Goal: Transaction & Acquisition: Purchase product/service

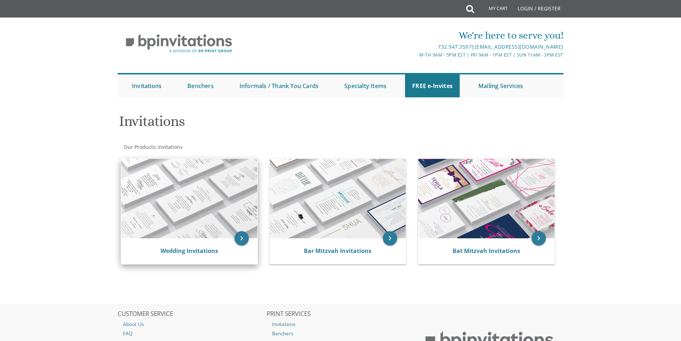
click at [187, 191] on img at bounding box center [189, 198] width 136 height 79
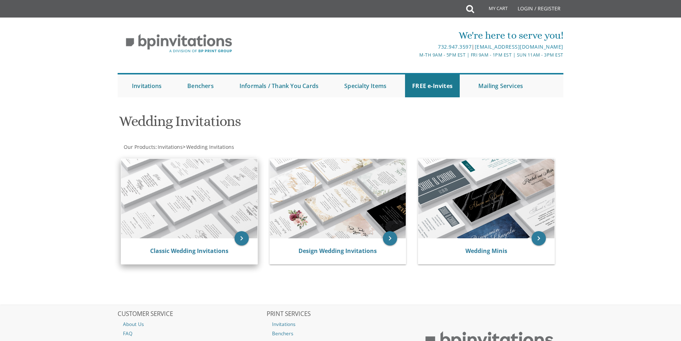
click at [194, 211] on img at bounding box center [189, 198] width 136 height 79
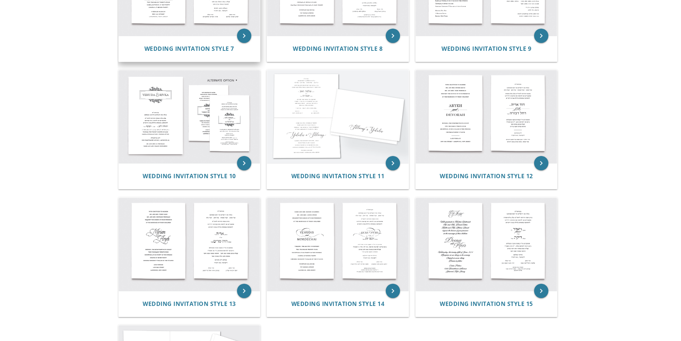
scroll to position [608, 0]
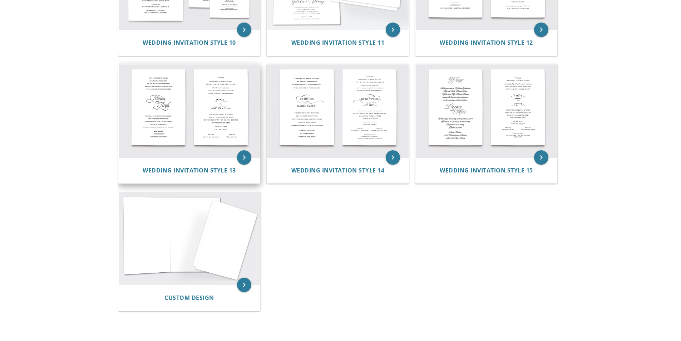
click at [238, 104] on img at bounding box center [190, 110] width 142 height 93
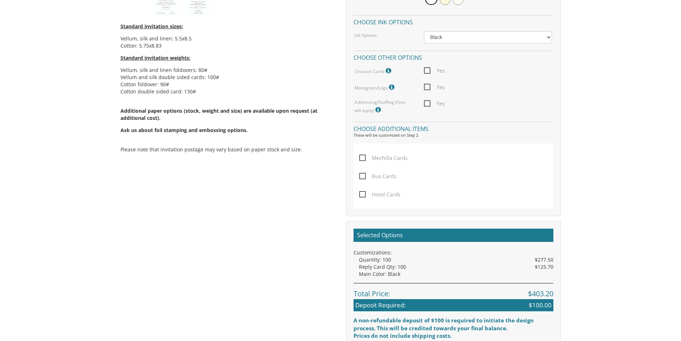
scroll to position [286, 0]
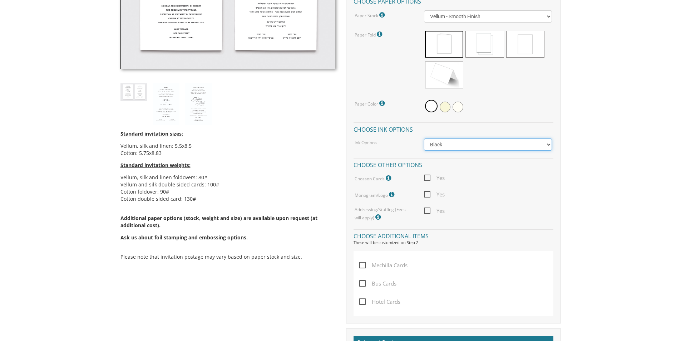
click at [482, 143] on select "Black Colored Ink ($65.00) Black + One Color ($211.00) Two Colors ($265.00)" at bounding box center [488, 144] width 128 height 12
drag, startPoint x: 480, startPoint y: 143, endPoint x: 451, endPoint y: 134, distance: 30.4
click at [480, 143] on select "Black Colored Ink ($65.00) Black + One Color ($211.00) Two Colors ($265.00)" at bounding box center [488, 144] width 128 height 12
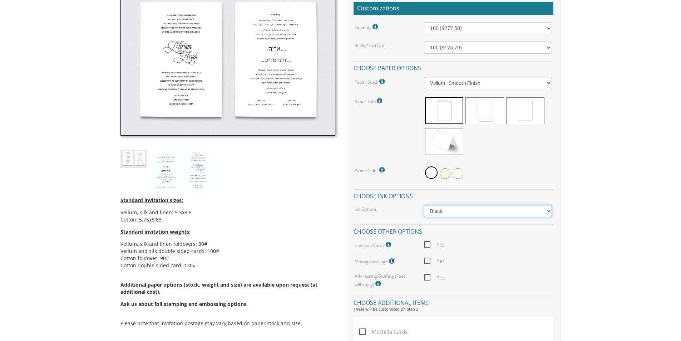
scroll to position [143, 0]
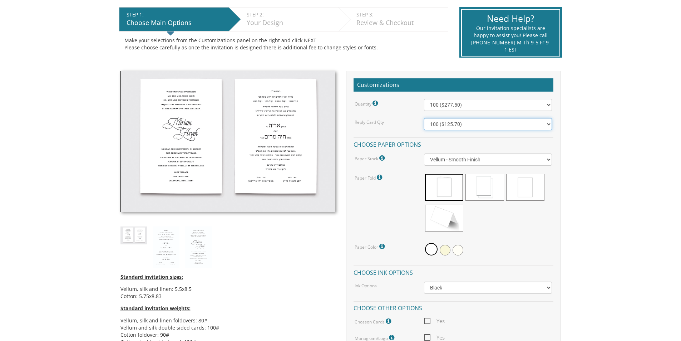
click at [458, 129] on select "100 ($125.70) 200 ($150.60) 300 ($177.95) 400 ($270.70) 500 ($225.30) 600 ($249…" at bounding box center [488, 124] width 128 height 12
click at [424, 118] on select "100 ($125.70) 200 ($150.60) 300 ($177.95) 400 ($270.70) 500 ($225.30) 600 ($249…" at bounding box center [488, 124] width 128 height 12
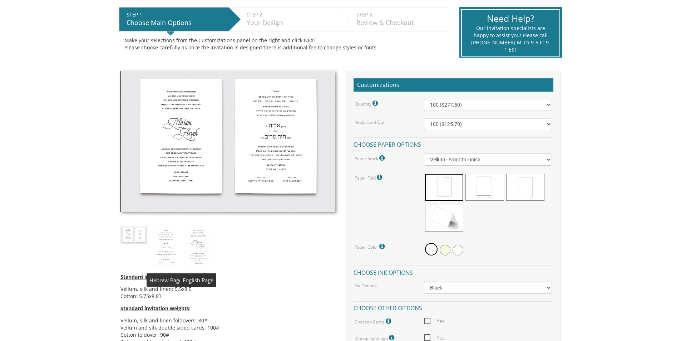
click at [132, 232] on img at bounding box center [134, 235] width 27 height 18
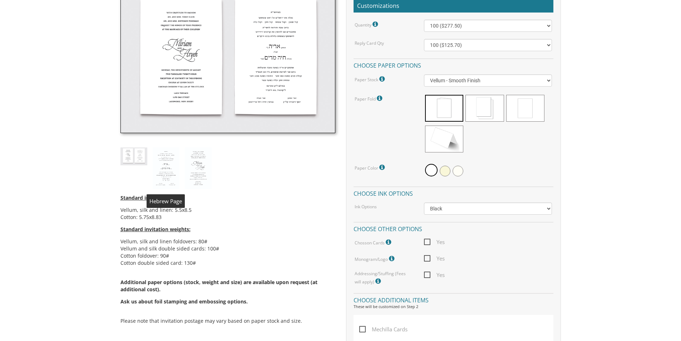
scroll to position [322, 0]
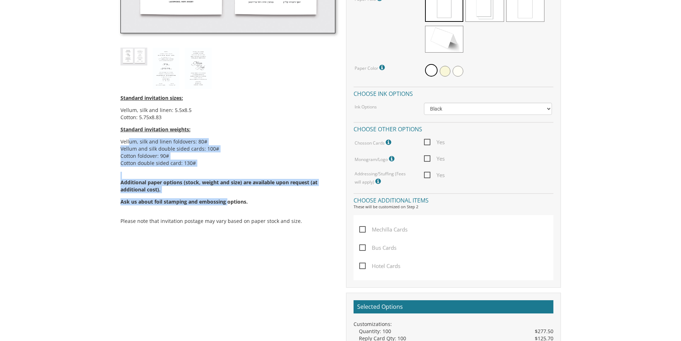
drag, startPoint x: 129, startPoint y: 143, endPoint x: 226, endPoint y: 201, distance: 113.6
click at [226, 201] on div "Standard invitation sizes: Vellum, silk and linen: 5.5x8.5 Cotton: 5.75x8.83 St…" at bounding box center [228, 160] width 215 height 143
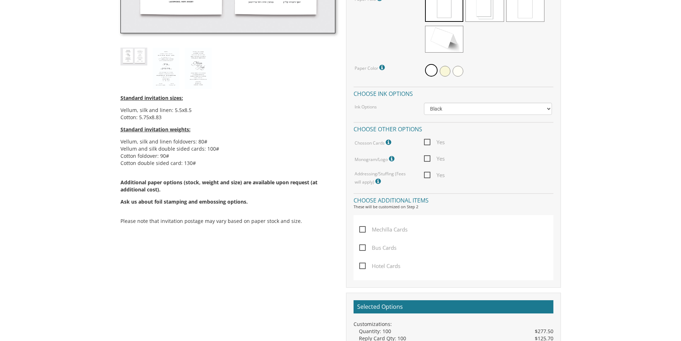
click at [267, 200] on p "Ask us about foil stamping and embossing options." at bounding box center [228, 201] width 215 height 7
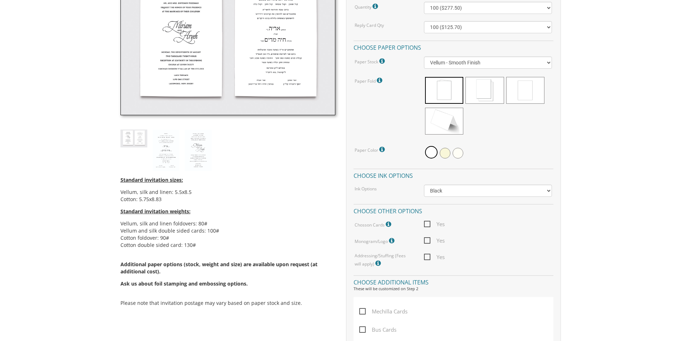
scroll to position [179, 0]
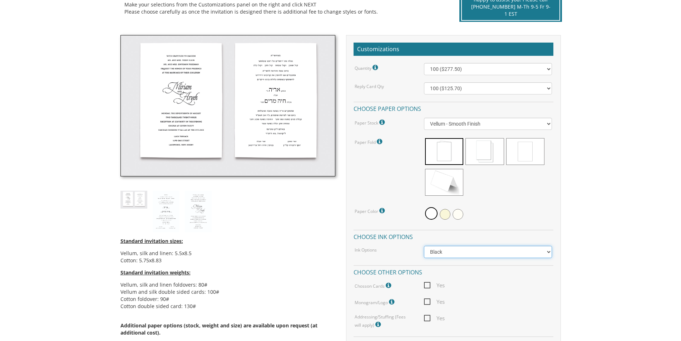
click at [446, 250] on select "Black Colored Ink ($65.00) Black + One Color ($211.00) Two Colors ($265.00)" at bounding box center [488, 252] width 128 height 12
click at [443, 249] on select "Black Colored Ink ($65.00) Black + One Color ($211.00) Two Colors ($265.00)" at bounding box center [488, 252] width 128 height 12
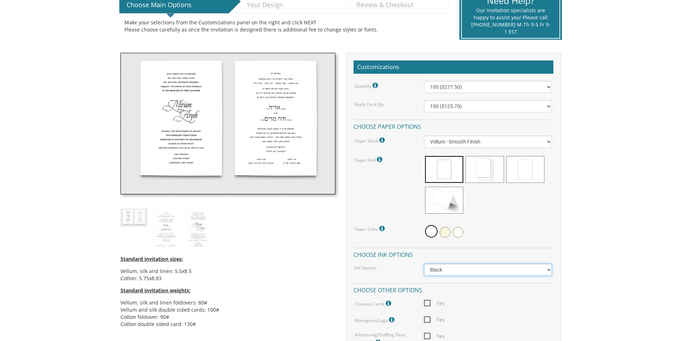
scroll to position [0, 0]
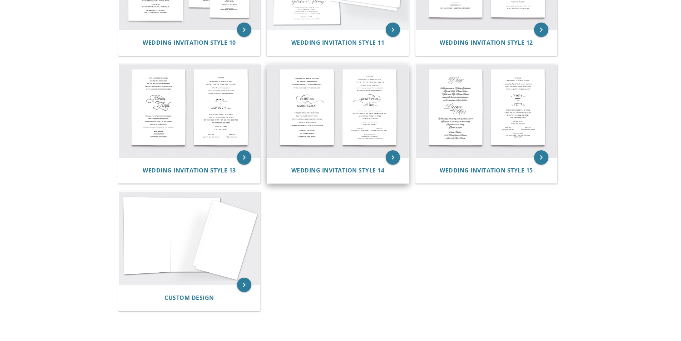
click at [329, 109] on img at bounding box center [338, 110] width 142 height 93
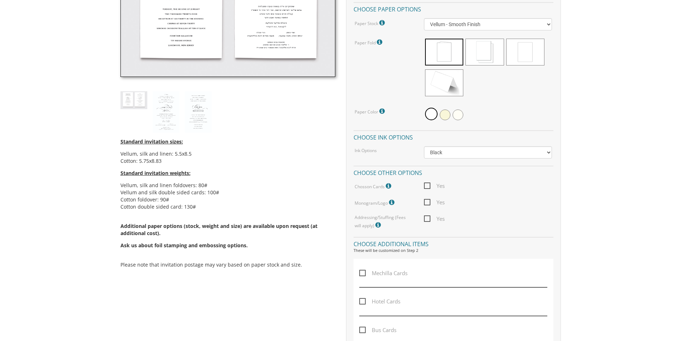
scroll to position [429, 0]
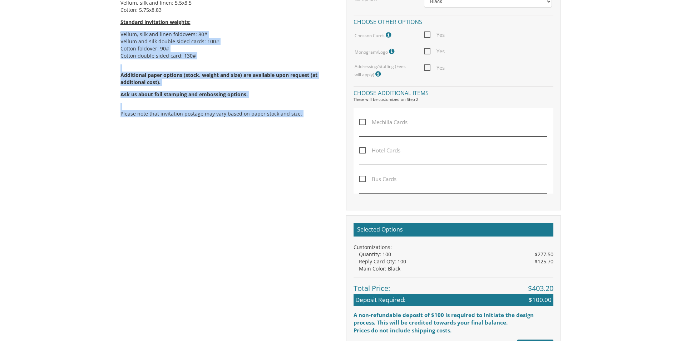
drag, startPoint x: 179, startPoint y: 65, endPoint x: 265, endPoint y: 181, distance: 144.2
click at [265, 181] on div "Standard invitation sizes: Vellum, silk and linen: 5.5x8.5 Cotton: 5.75x8.83 St…" at bounding box center [340, 73] width 451 height 576
click at [245, 173] on div "Standard invitation sizes: Vellum, silk and linen: 5.5x8.5 Cotton: 5.75x8.83 St…" at bounding box center [340, 73] width 451 height 576
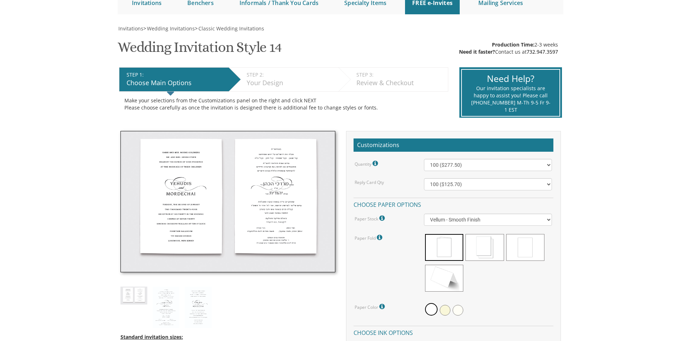
scroll to position [36, 0]
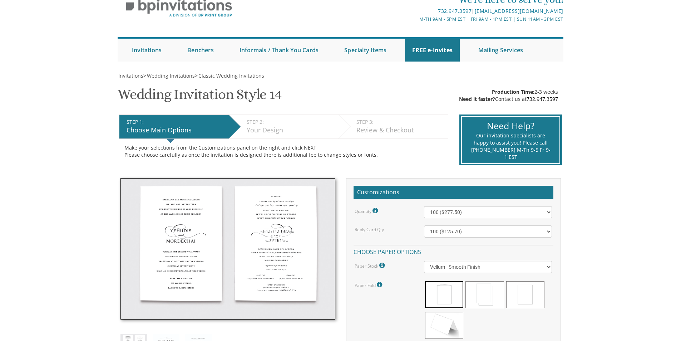
click at [272, 132] on div "Your Design" at bounding box center [291, 130] width 88 height 9
click at [352, 132] on li "STEP 3: EDIT Review & Checkout" at bounding box center [394, 126] width 110 height 24
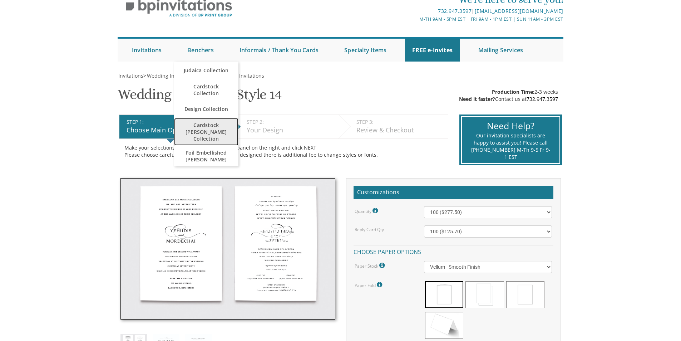
click at [211, 130] on span "Cardstock [PERSON_NAME] Collection" at bounding box center [206, 132] width 50 height 28
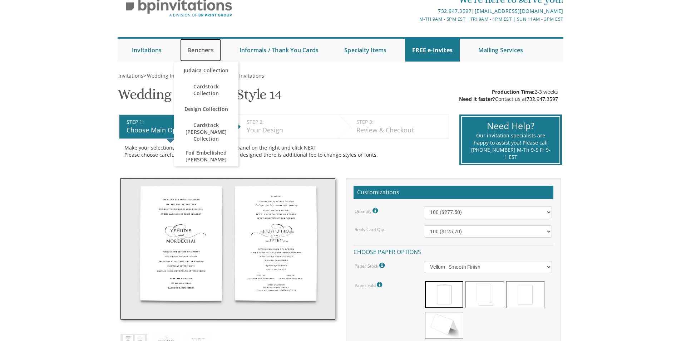
click at [213, 55] on link "Benchers" at bounding box center [200, 50] width 41 height 23
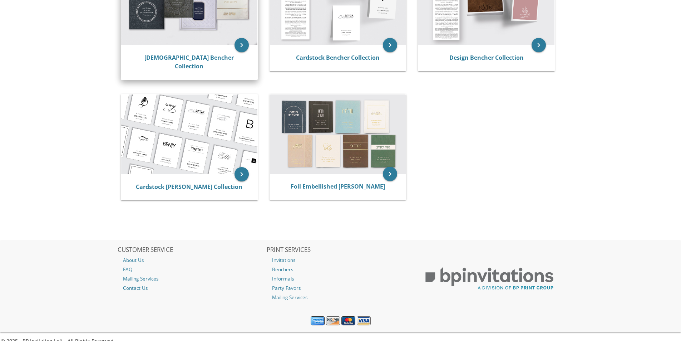
scroll to position [195, 0]
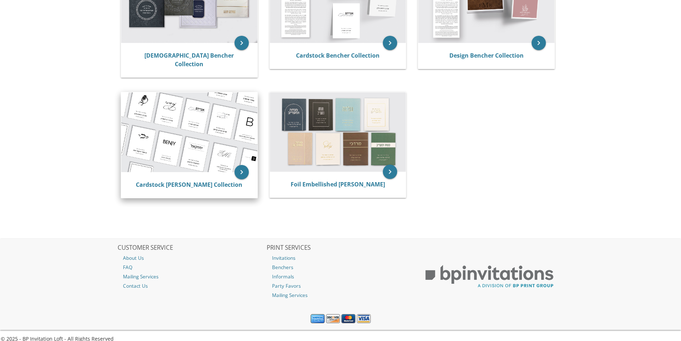
click at [185, 144] on img at bounding box center [189, 132] width 136 height 80
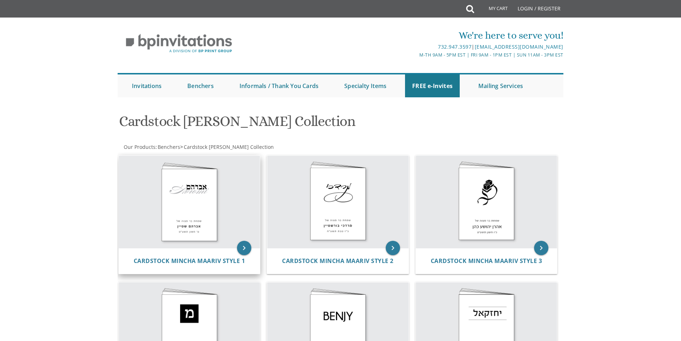
click at [197, 213] on img at bounding box center [190, 202] width 142 height 92
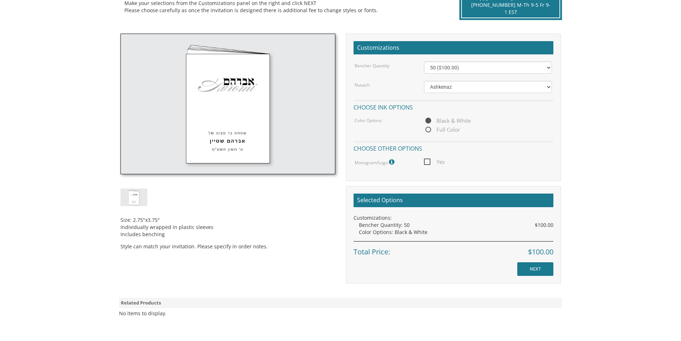
scroll to position [215, 0]
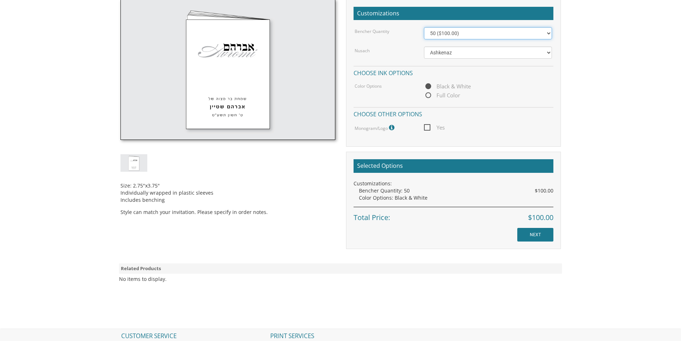
click at [492, 35] on select "50 ($100.00) 60 ($120.00) 70 ($140.00) 80 ($160.00) 90 ($180.00) 100 ($200.00) …" at bounding box center [488, 33] width 128 height 12
click at [424, 27] on select "50 ($100.00) 60 ($120.00) 70 ($140.00) 80 ($160.00) 90 ($180.00) 100 ($200.00) …" at bounding box center [488, 33] width 128 height 12
click at [452, 36] on select "50 ($100.00) 60 ($120.00) 70 ($140.00) 80 ($160.00) 90 ($180.00) 100 ($200.00) …" at bounding box center [488, 33] width 128 height 12
click at [455, 31] on select "50 ($100.00) 60 ($120.00) 70 ($140.00) 80 ($160.00) 90 ($180.00) 100 ($200.00) …" at bounding box center [488, 33] width 128 height 12
click at [424, 27] on select "50 ($100.00) 60 ($120.00) 70 ($140.00) 80 ($160.00) 90 ($180.00) 100 ($200.00) …" at bounding box center [488, 33] width 128 height 12
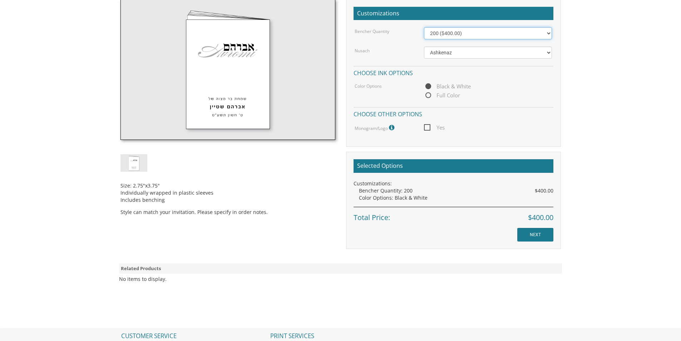
click at [461, 36] on select "50 ($100.00) 60 ($120.00) 70 ($140.00) 80 ($160.00) 90 ($180.00) 100 ($200.00) …" at bounding box center [488, 33] width 128 height 12
select select "56"
click at [424, 27] on select "50 ($100.00) 60 ($120.00) 70 ($140.00) 80 ($160.00) 90 ($180.00) 100 ($200.00) …" at bounding box center [488, 33] width 128 height 12
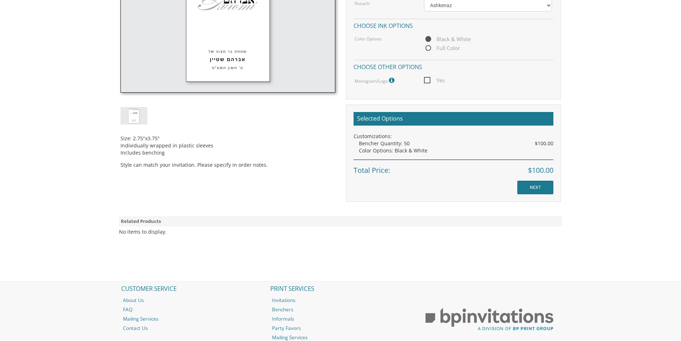
scroll to position [313, 0]
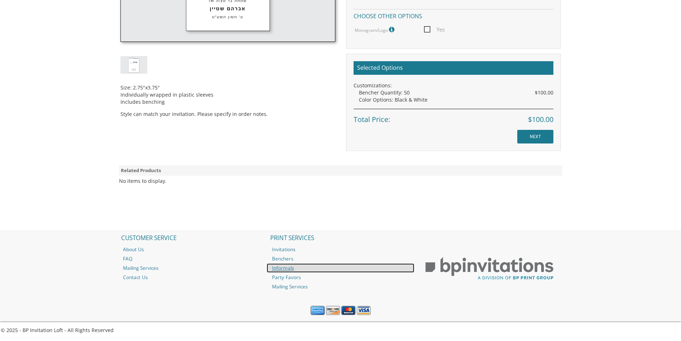
click at [288, 269] on link "Informals" at bounding box center [341, 267] width 148 height 9
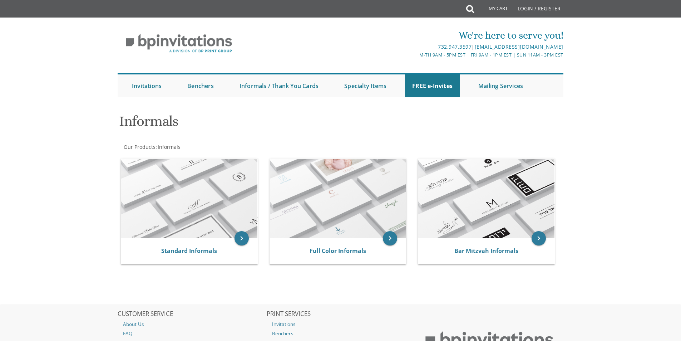
click at [99, 204] on body "My Cart Total: View Cart Item(s) Submit My Cart Total: View Cart Item(s) Login …" at bounding box center [340, 208] width 681 height 416
click at [481, 190] on img at bounding box center [487, 198] width 136 height 79
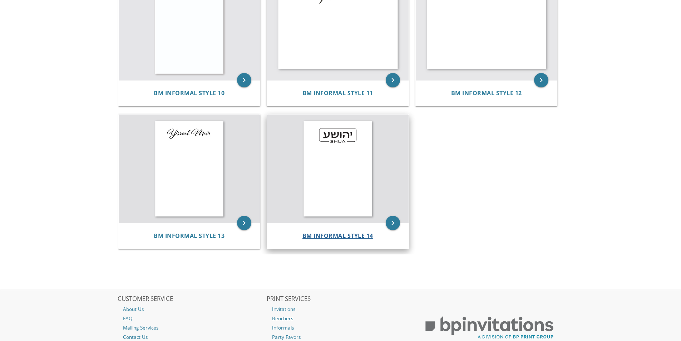
scroll to position [679, 0]
